Goal: Information Seeking & Learning: Learn about a topic

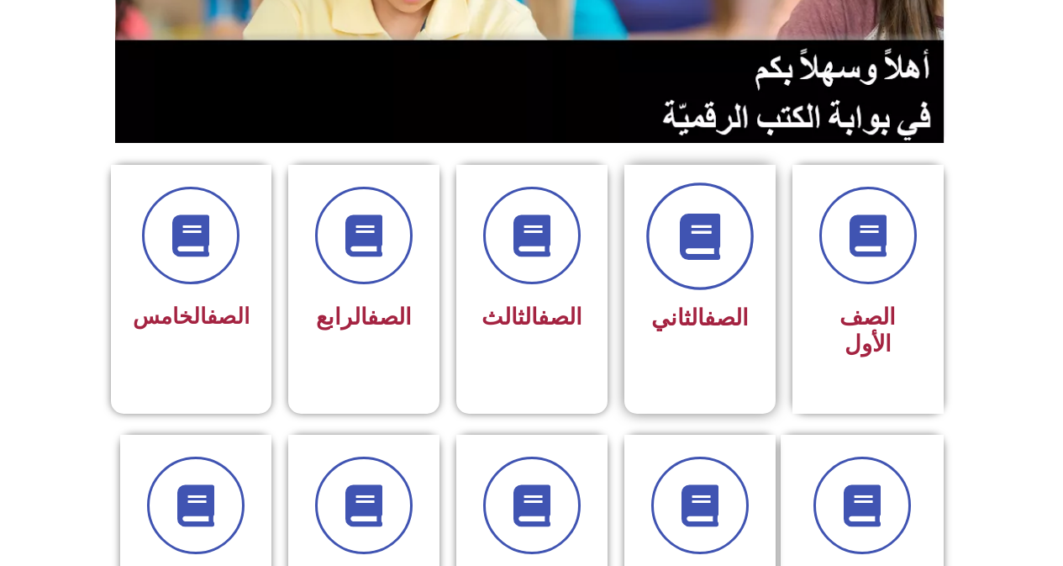
scroll to position [336, 0]
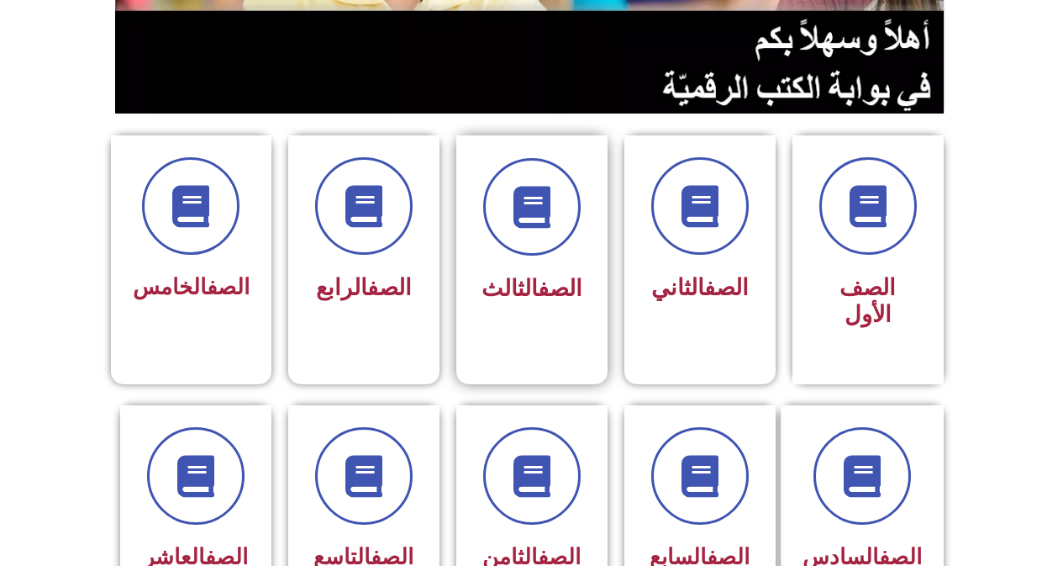
click at [551, 276] on link "الصف" at bounding box center [560, 288] width 45 height 27
click at [520, 319] on div "الصف الثالث" at bounding box center [531, 246] width 151 height 223
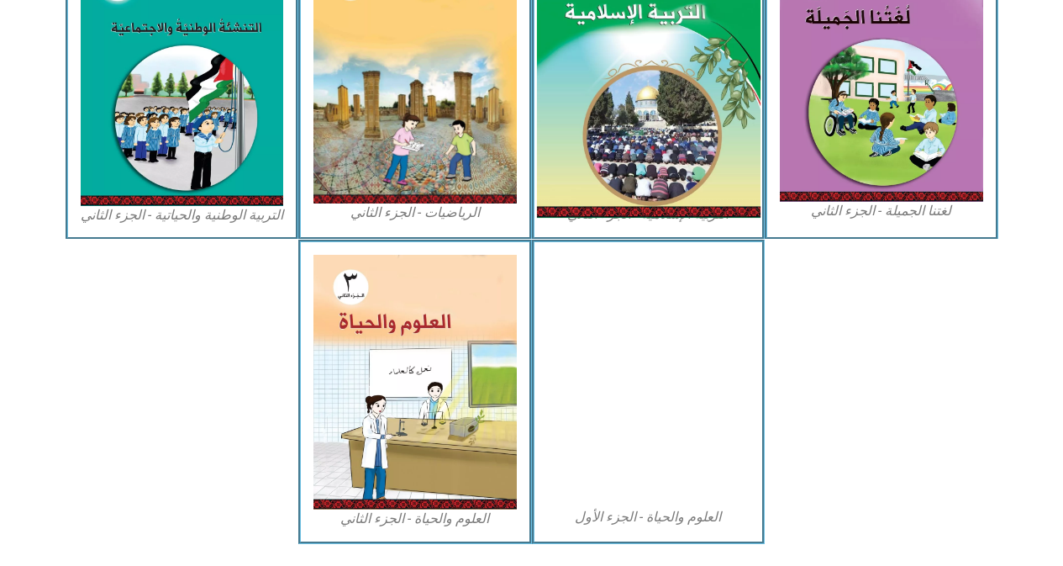
scroll to position [925, 0]
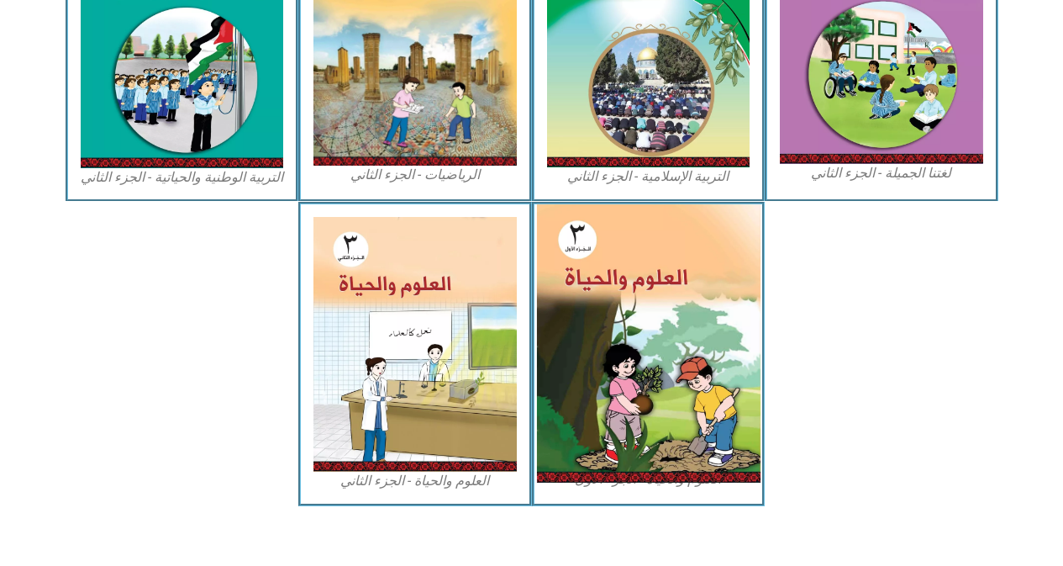
click at [628, 367] on img at bounding box center [648, 343] width 224 height 278
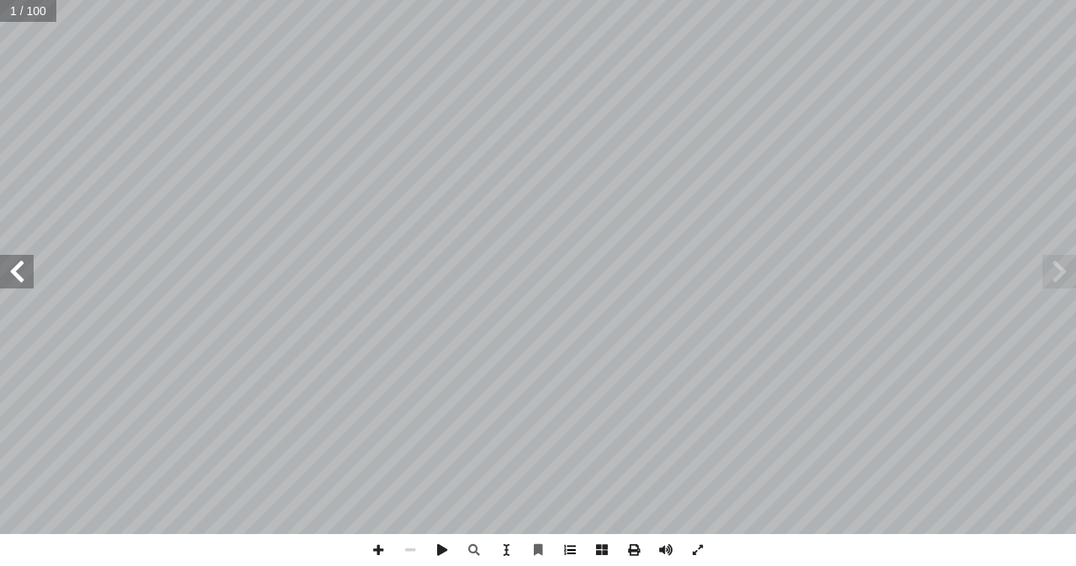
click at [567, 552] on span at bounding box center [570, 550] width 32 height 32
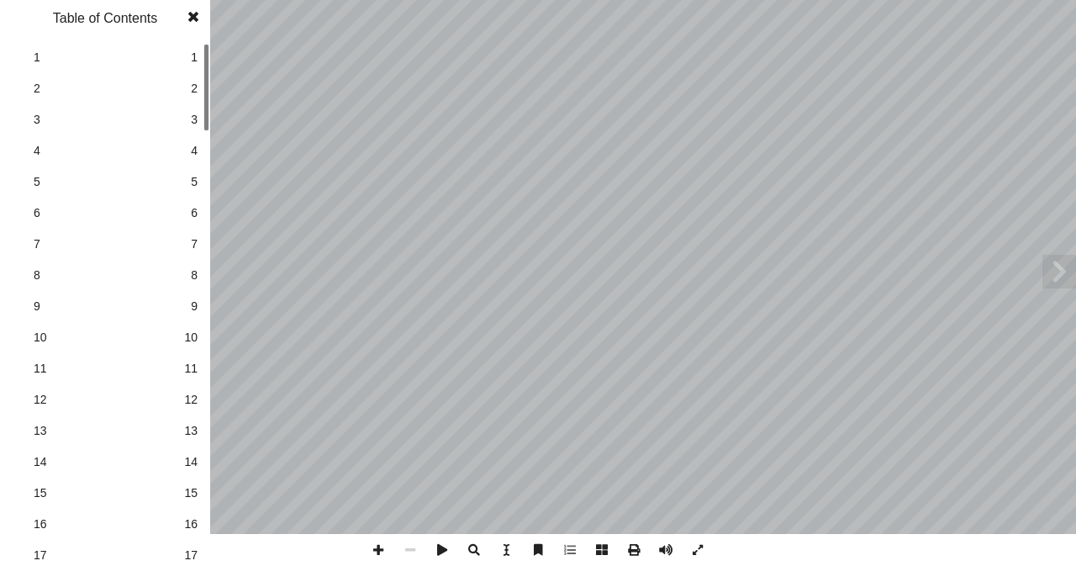
click at [197, 494] on span "15" at bounding box center [190, 493] width 13 height 18
click at [194, 18] on span at bounding box center [193, 17] width 30 height 34
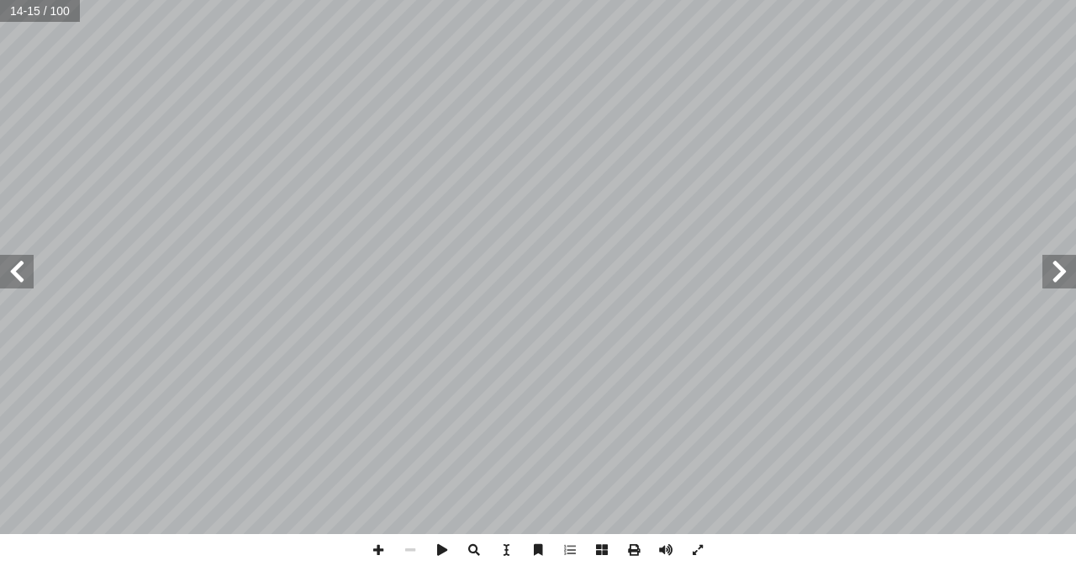
click at [17, 271] on span at bounding box center [17, 272] width 34 height 34
click at [380, 552] on span at bounding box center [378, 550] width 32 height 32
click at [145, 0] on html "الصفحة الرئيسية الصف الأول الصف الثاني الصف الثالث الصف الرابع الصف الخامس الصف…" at bounding box center [538, 76] width 1076 height 153
